Goal: Information Seeking & Learning: Learn about a topic

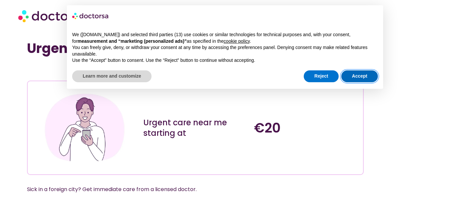
click at [356, 77] on button "Accept" at bounding box center [360, 77] width 37 height 12
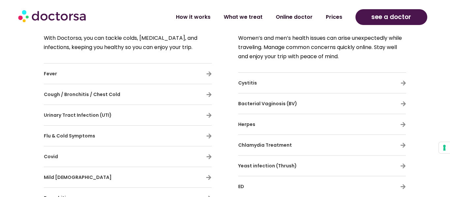
scroll to position [1528, 0]
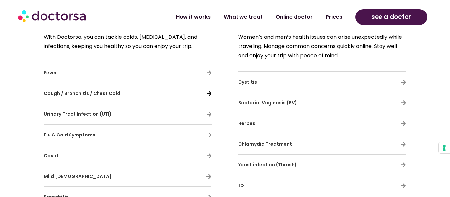
click at [210, 95] on icon at bounding box center [209, 94] width 6 height 6
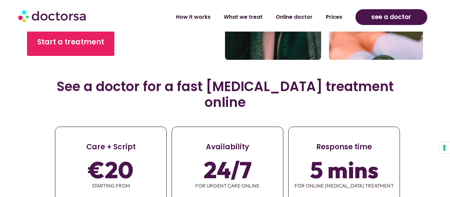
scroll to position [208, 0]
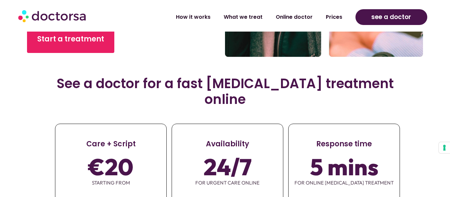
click at [18, 100] on section "See a doctor for a fast [MEDICAL_DATA] treatment online Care + Script €20 start…" at bounding box center [225, 152] width 450 height 172
click at [20, 107] on section "See a doctor for a fast bronchitis treatment online Care + Script €20 starting …" at bounding box center [225, 152] width 450 height 172
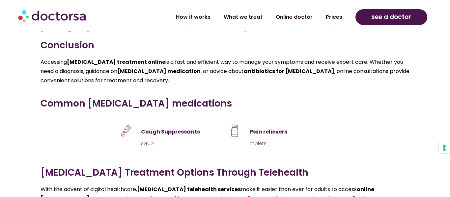
scroll to position [1597, 0]
